Goal: Transaction & Acquisition: Purchase product/service

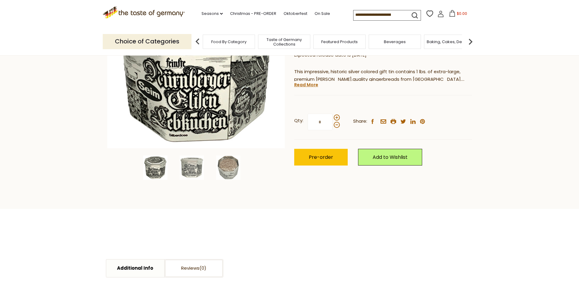
scroll to position [121, 0]
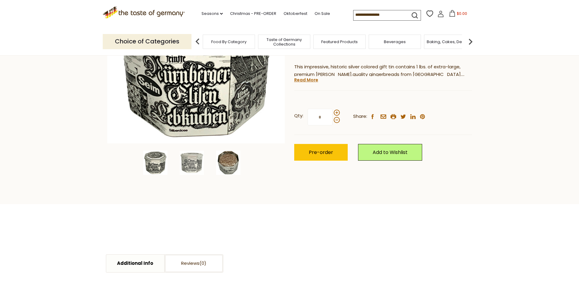
click at [227, 172] on img at bounding box center [228, 163] width 24 height 24
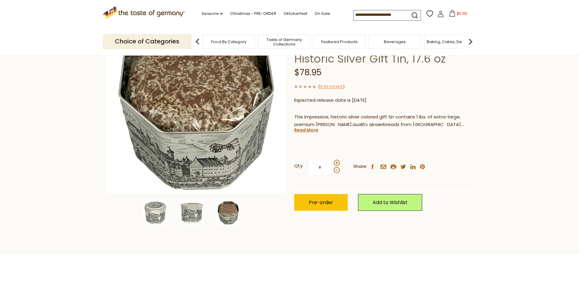
scroll to position [61, 0]
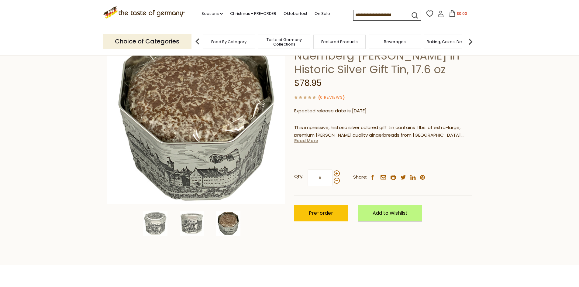
click at [306, 144] on link "Read More" at bounding box center [306, 141] width 24 height 6
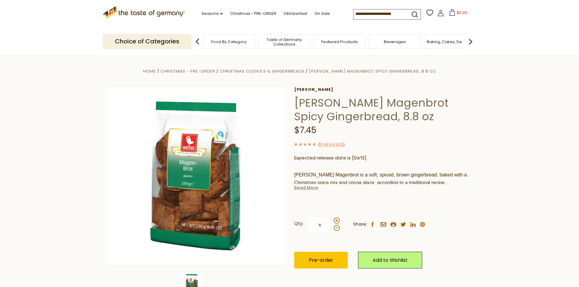
click at [313, 188] on link "Read More" at bounding box center [306, 188] width 24 height 6
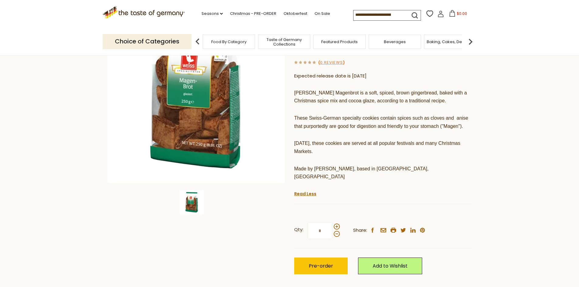
scroll to position [91, 0]
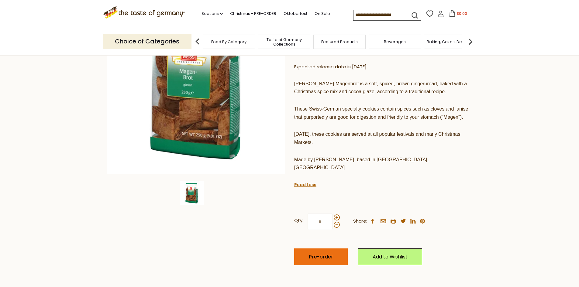
click at [342, 249] on button "Pre-order" at bounding box center [320, 256] width 53 height 17
click at [459, 14] on span "$7.45" at bounding box center [461, 13] width 11 height 5
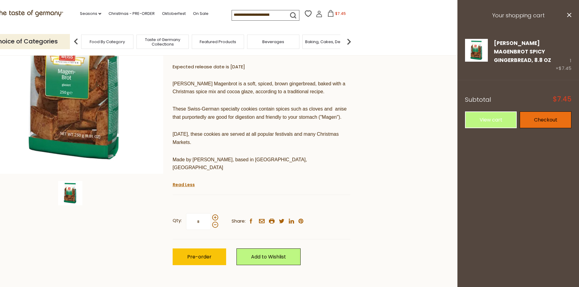
click at [538, 122] on link "Checkout" at bounding box center [545, 119] width 52 height 17
